Goal: Task Accomplishment & Management: Manage account settings

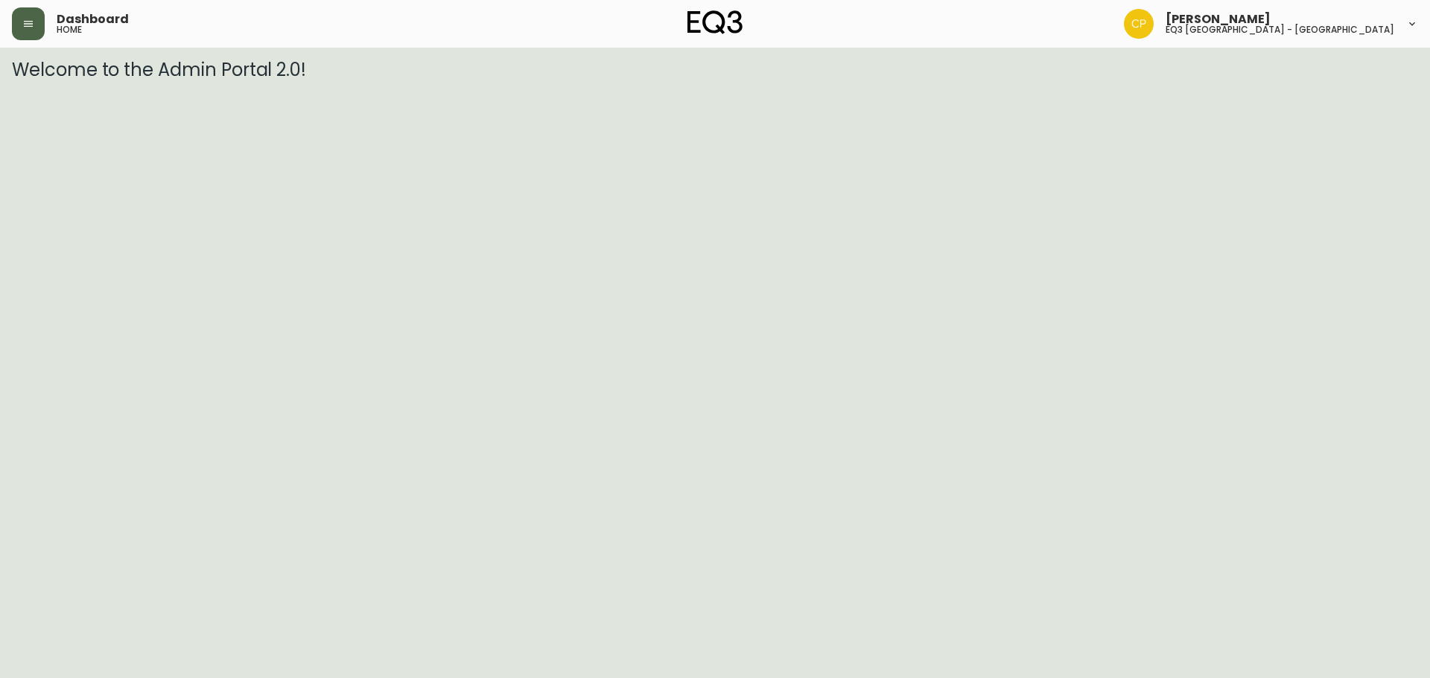
click at [34, 27] on icon "button" at bounding box center [28, 24] width 12 height 12
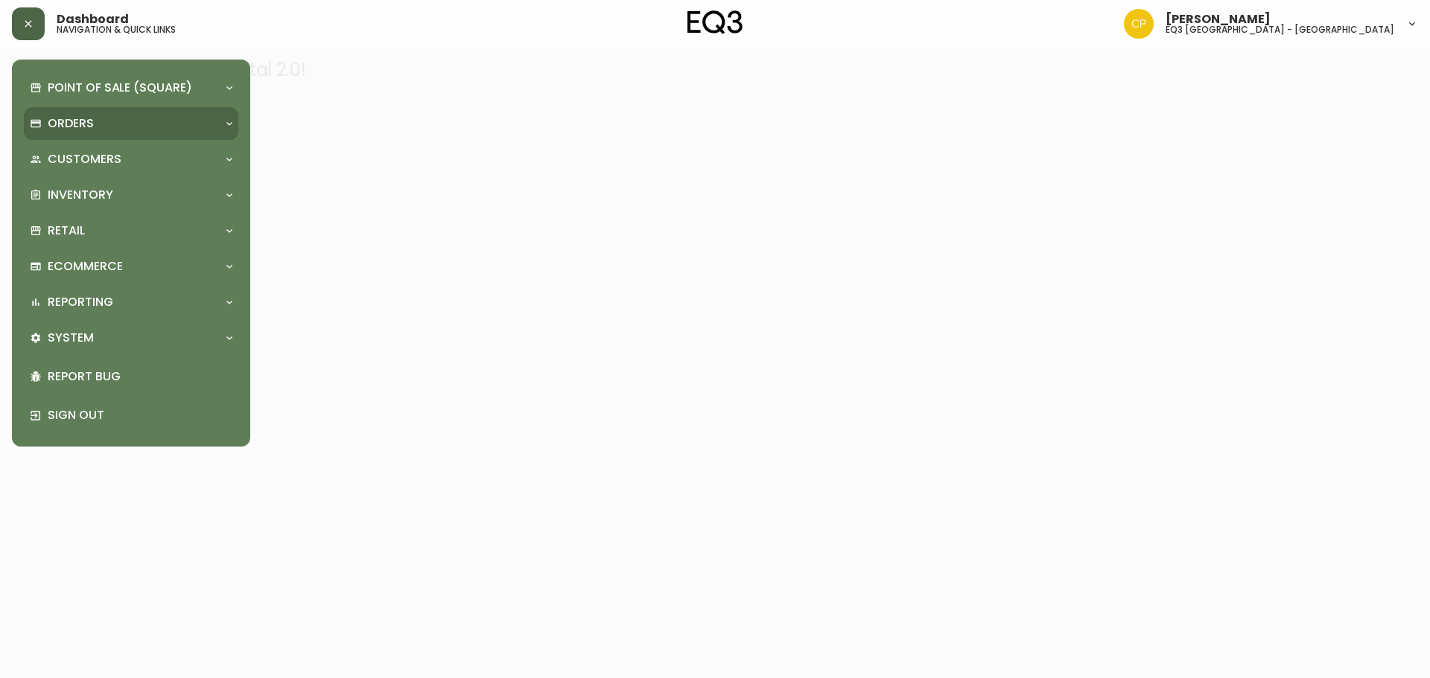
click at [130, 130] on div "Orders" at bounding box center [124, 123] width 188 height 16
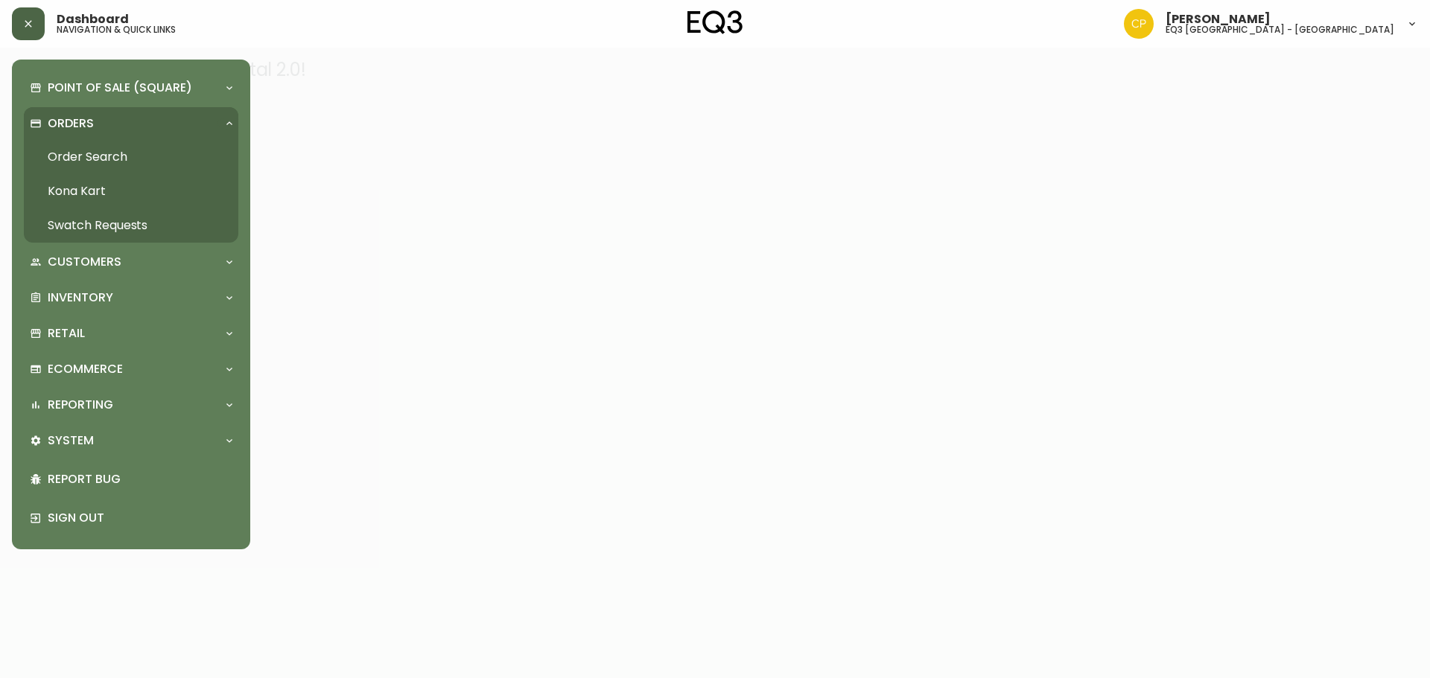
click at [130, 130] on div "Orders" at bounding box center [124, 123] width 188 height 16
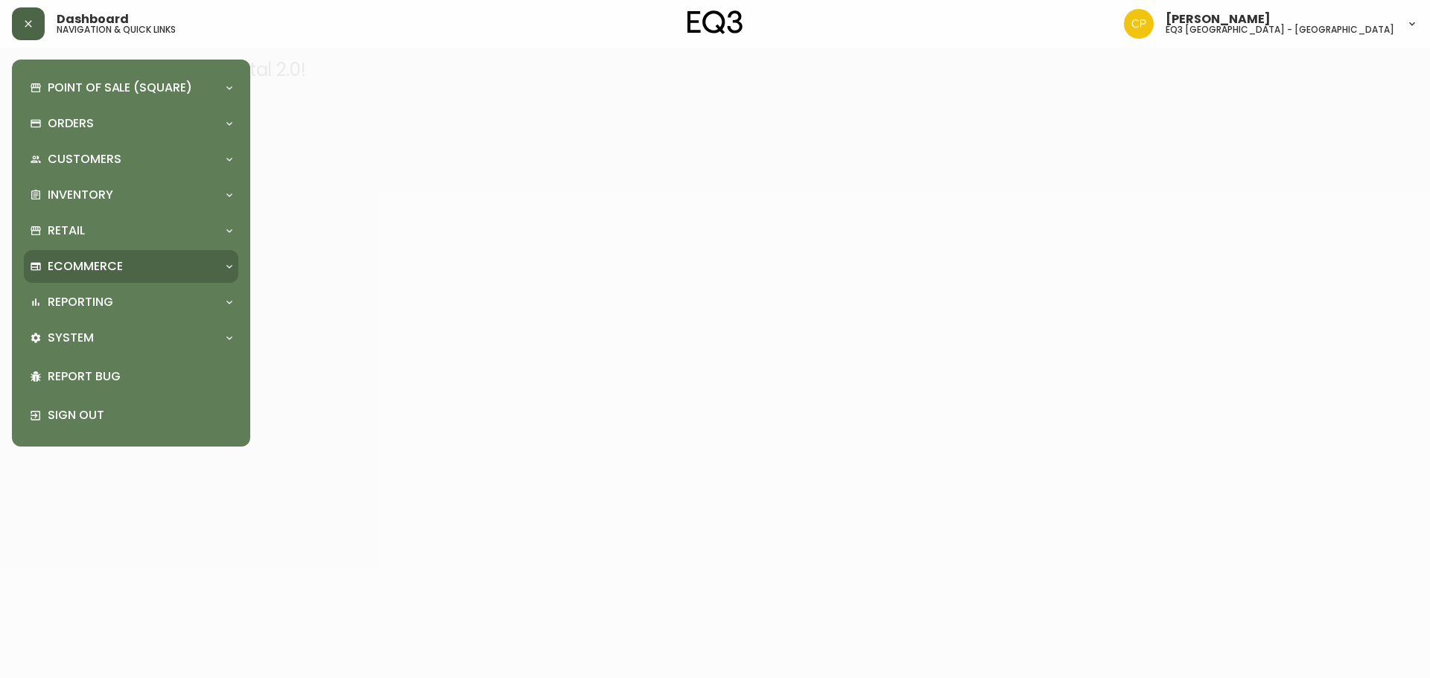
click at [162, 252] on div "Ecommerce" at bounding box center [131, 266] width 214 height 33
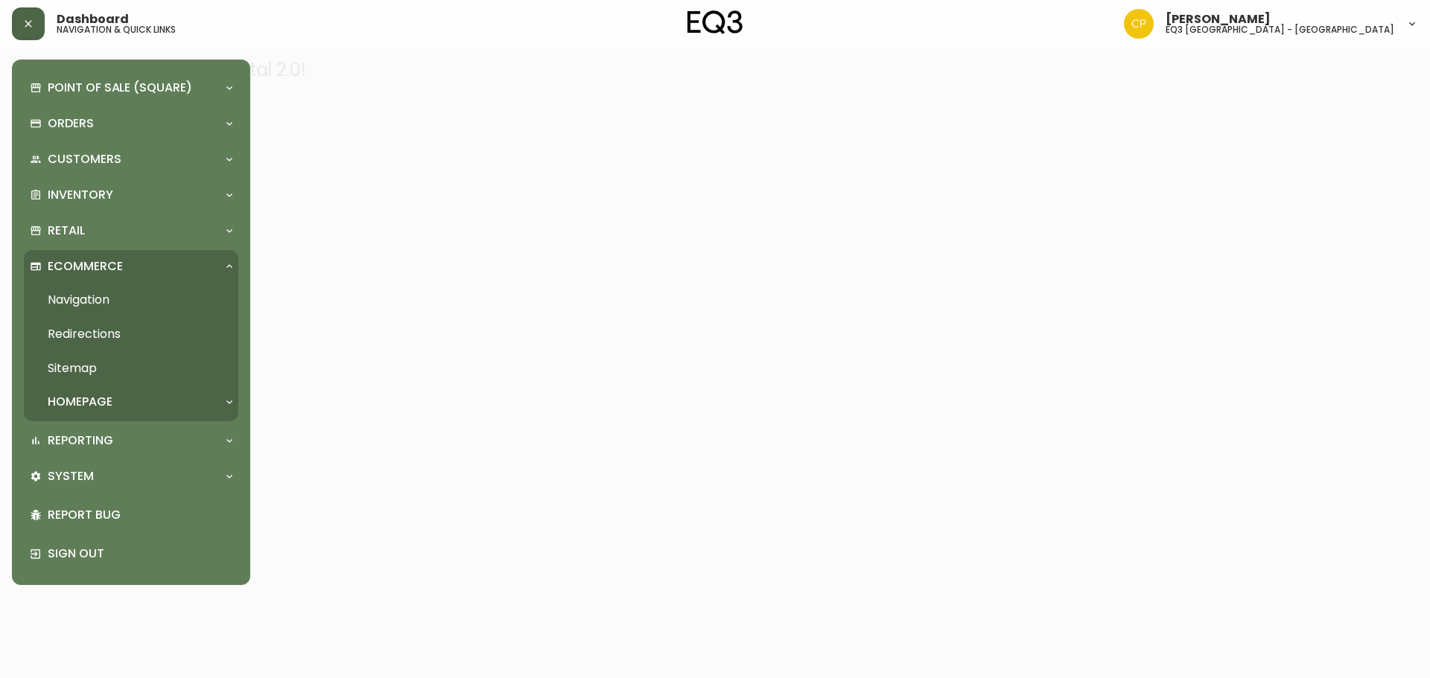
click at [103, 264] on p "Ecommerce" at bounding box center [85, 266] width 75 height 16
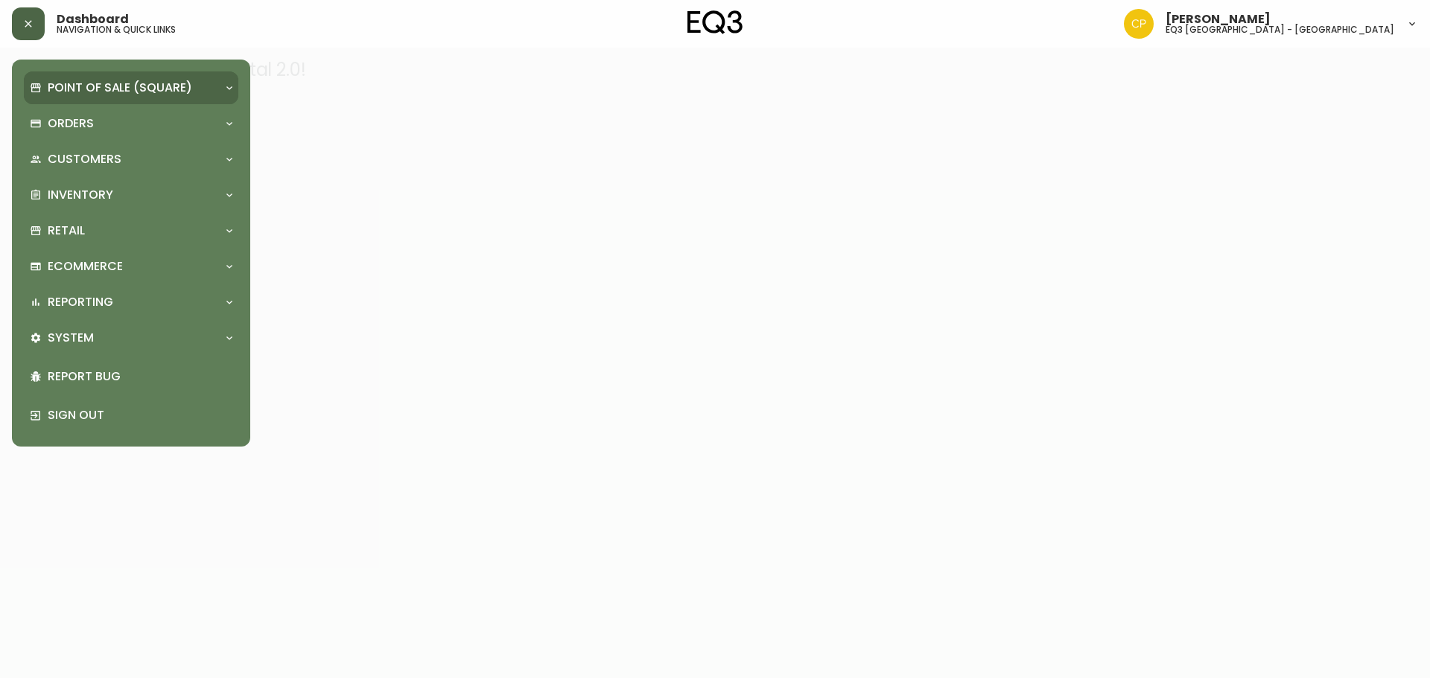
click at [151, 89] on p "Point of Sale (Square)" at bounding box center [120, 88] width 144 height 16
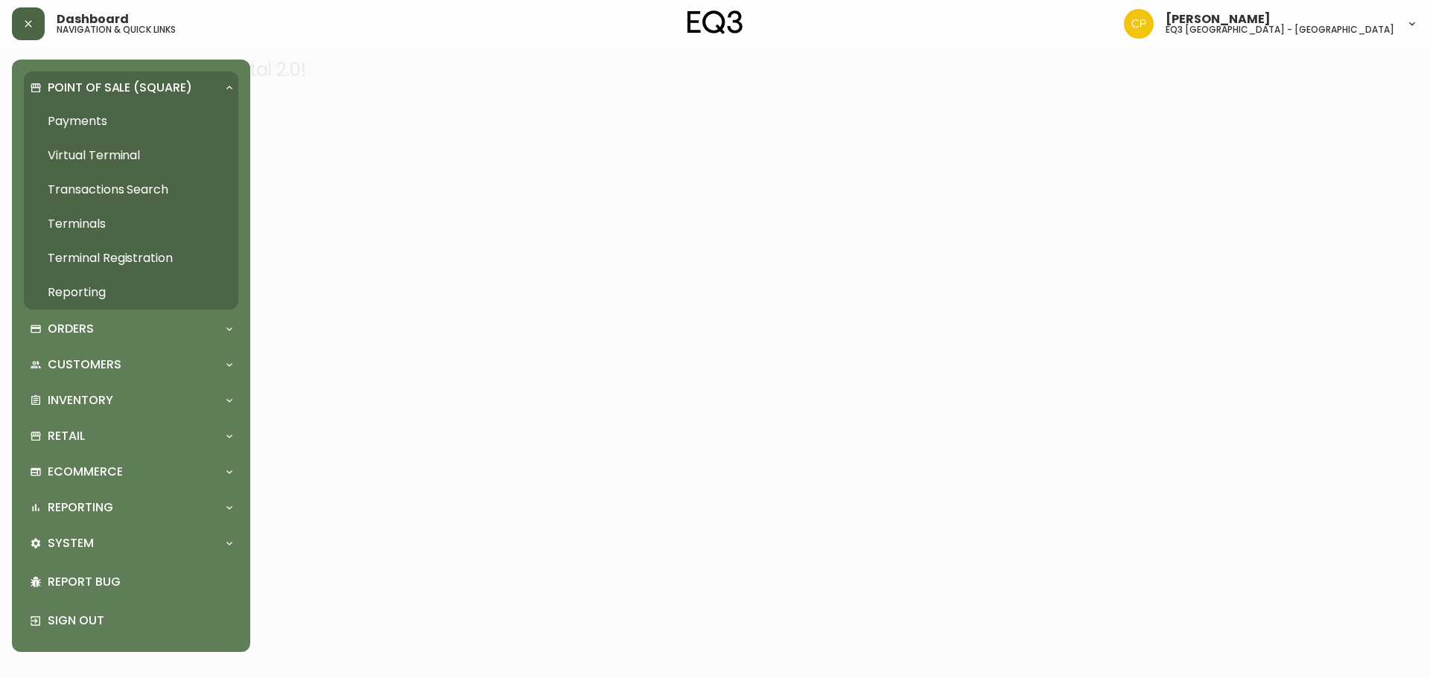
click at [151, 89] on p "Point of Sale (Square)" at bounding box center [120, 88] width 144 height 16
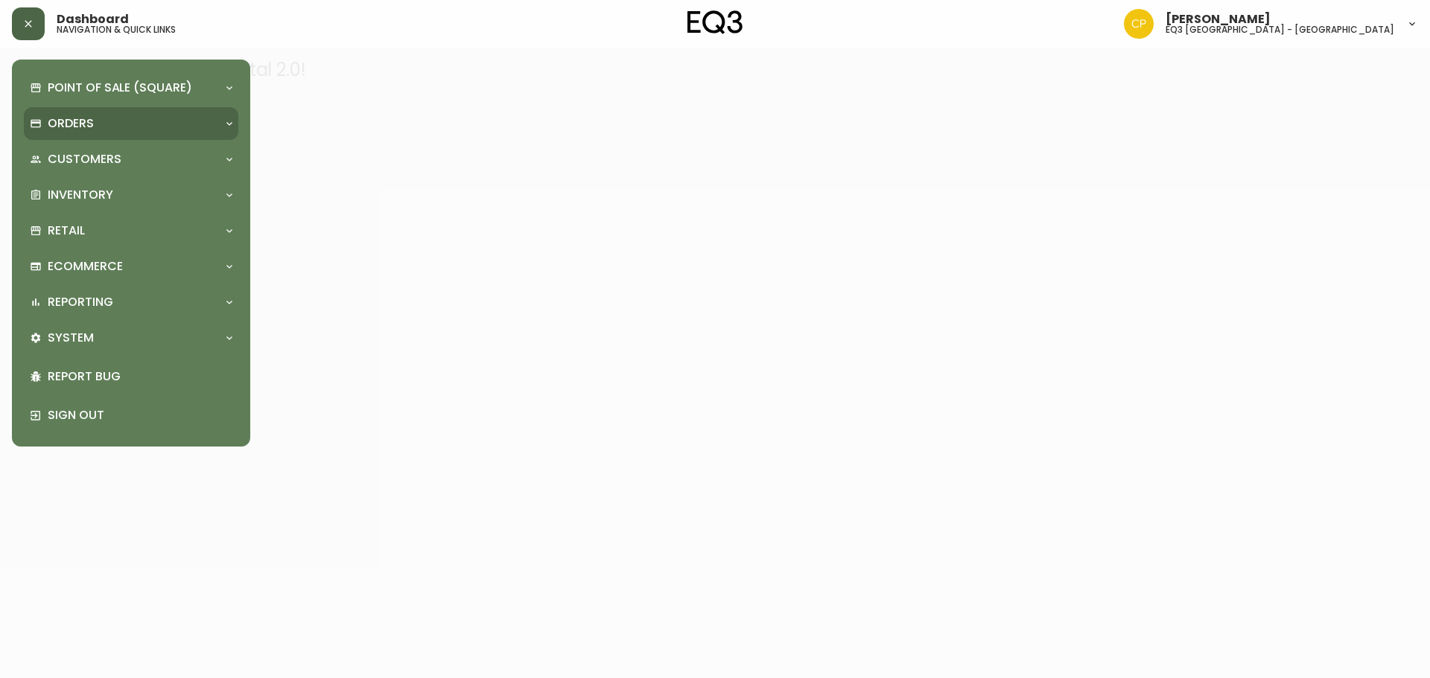
click at [136, 136] on div "Orders" at bounding box center [131, 123] width 214 height 33
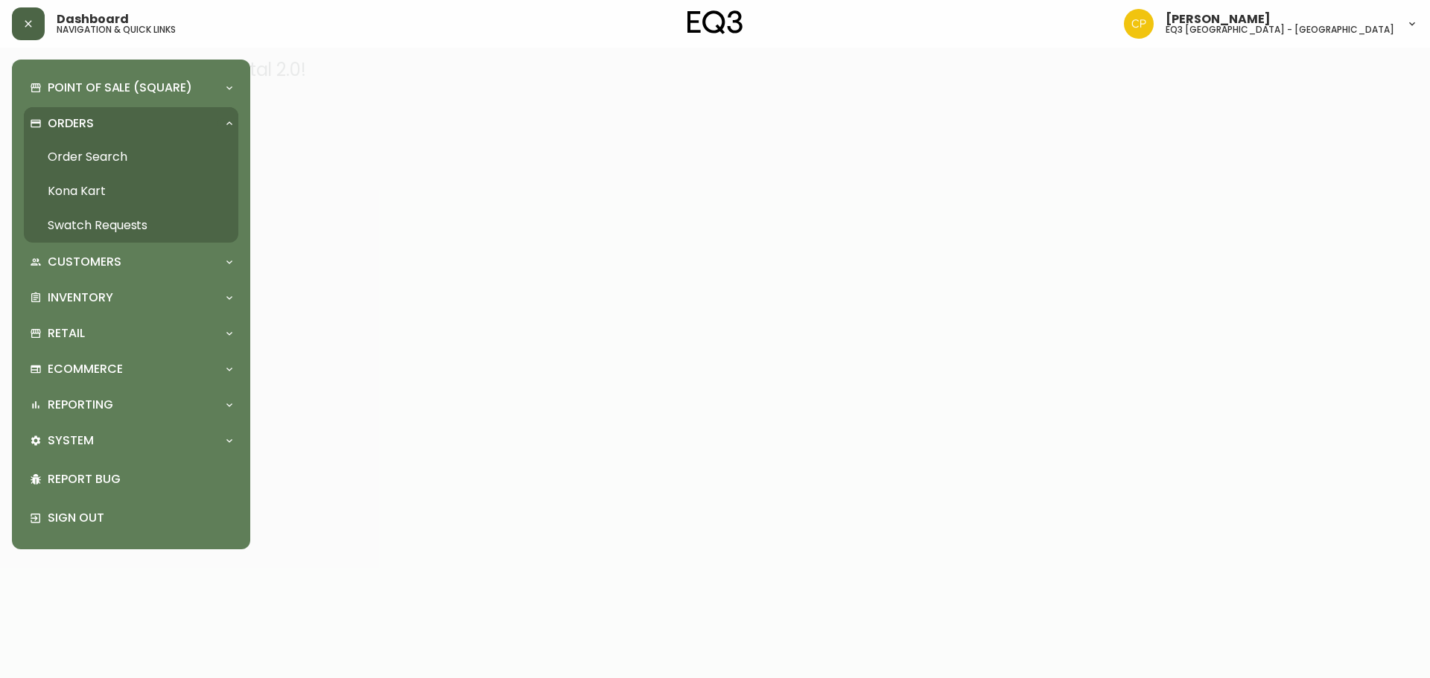
click at [101, 163] on link "Order Search" at bounding box center [131, 157] width 214 height 34
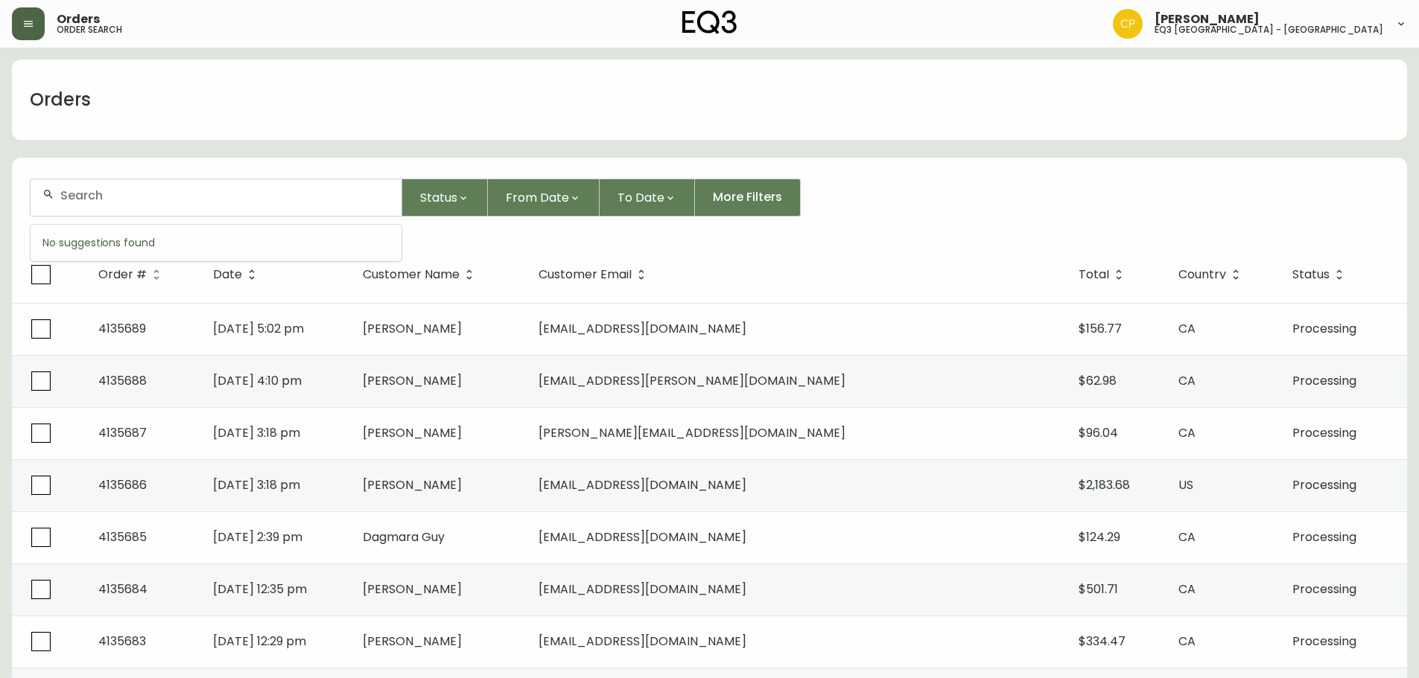
click at [156, 193] on input "text" at bounding box center [224, 195] width 329 height 14
type input "1"
type input "4135268"
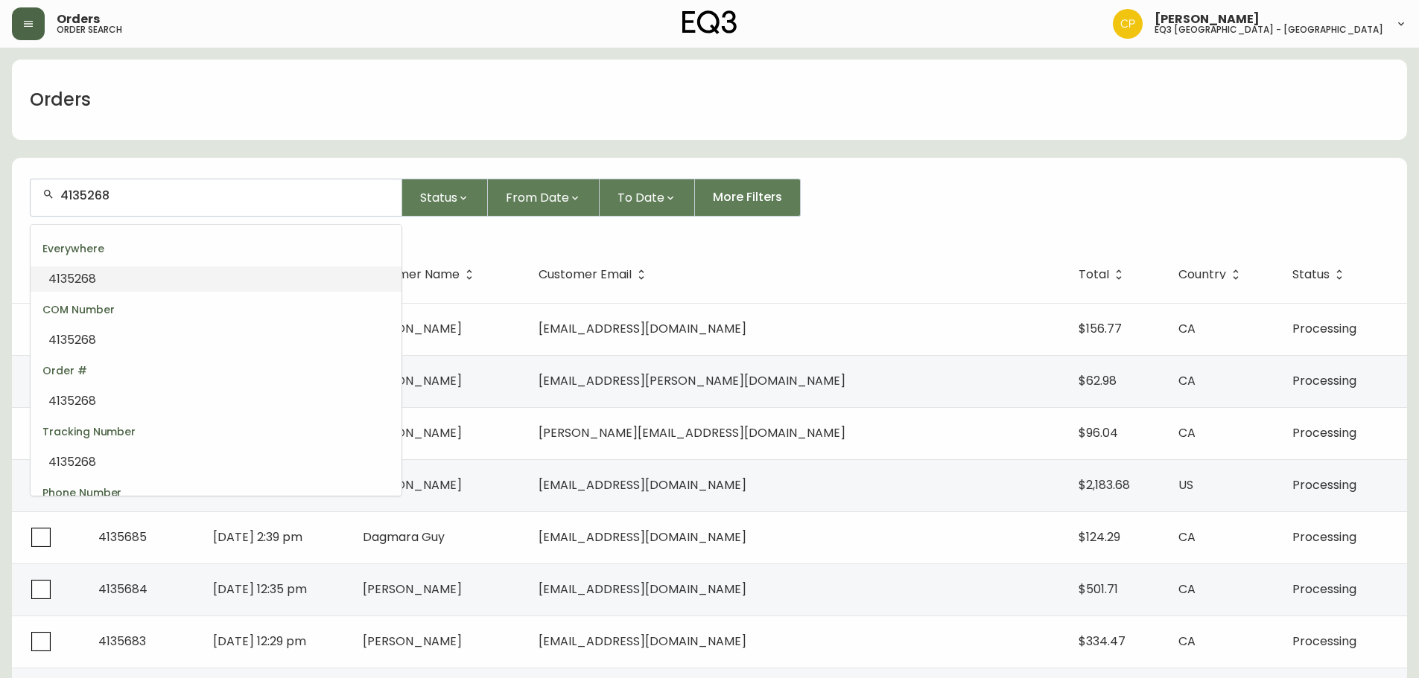
click at [142, 271] on li "4135268" at bounding box center [216, 279] width 371 height 25
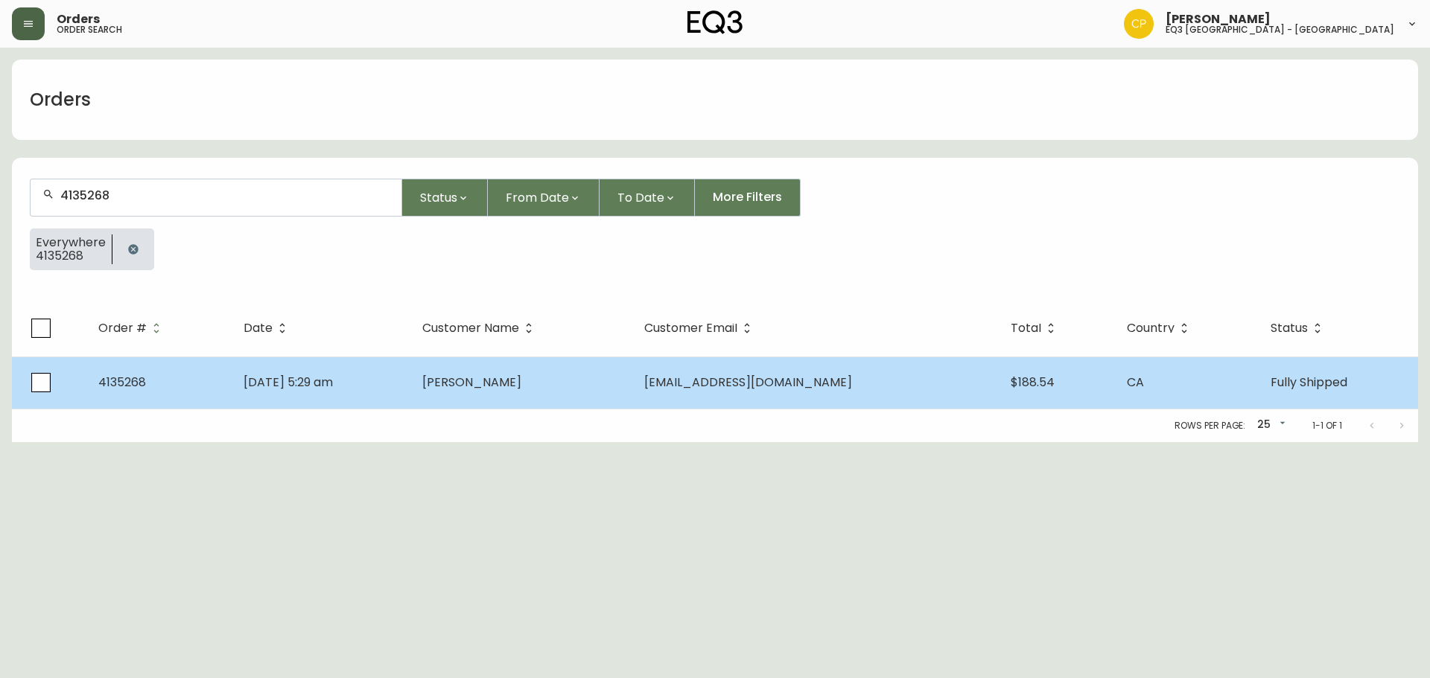
click at [220, 394] on td "4135268" at bounding box center [158, 383] width 145 height 52
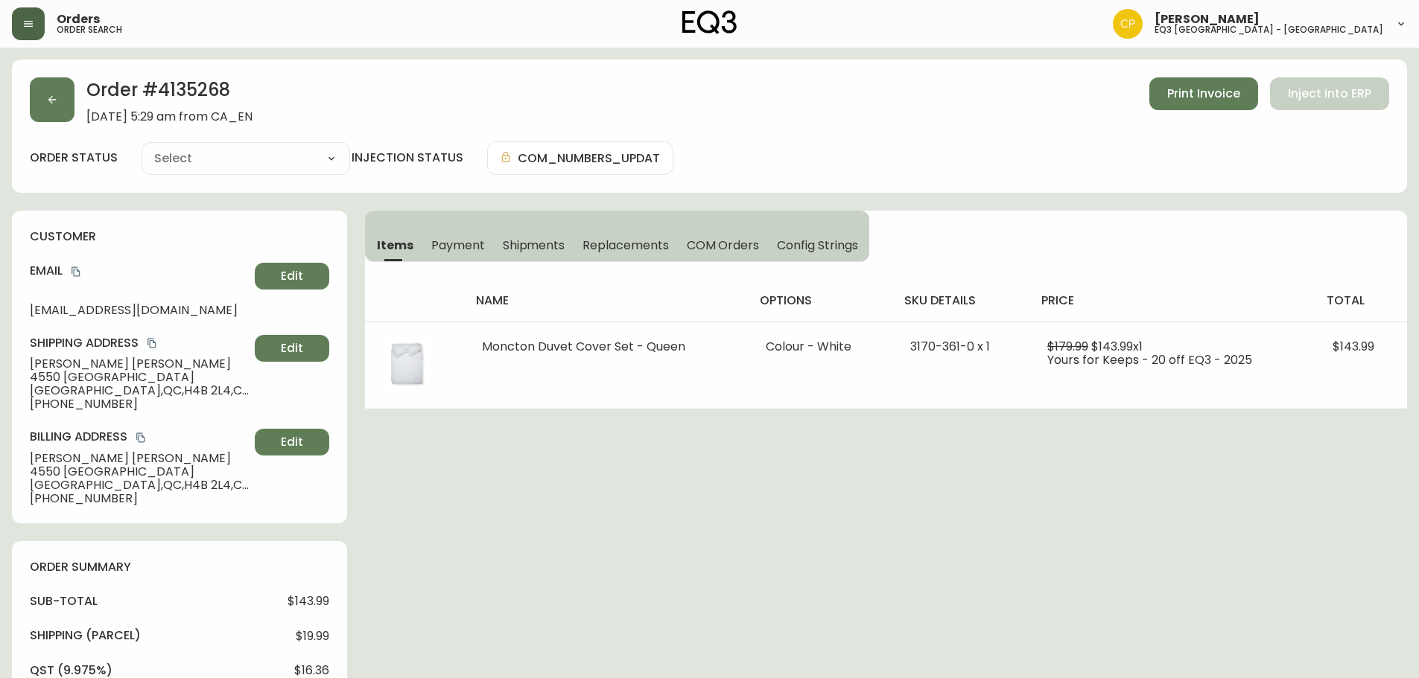
type input "Fully Shipped"
select select "FULLY_SHIPPED"
click at [1216, 98] on span "Print Invoice" at bounding box center [1203, 94] width 73 height 16
